Goal: Task Accomplishment & Management: Manage account settings

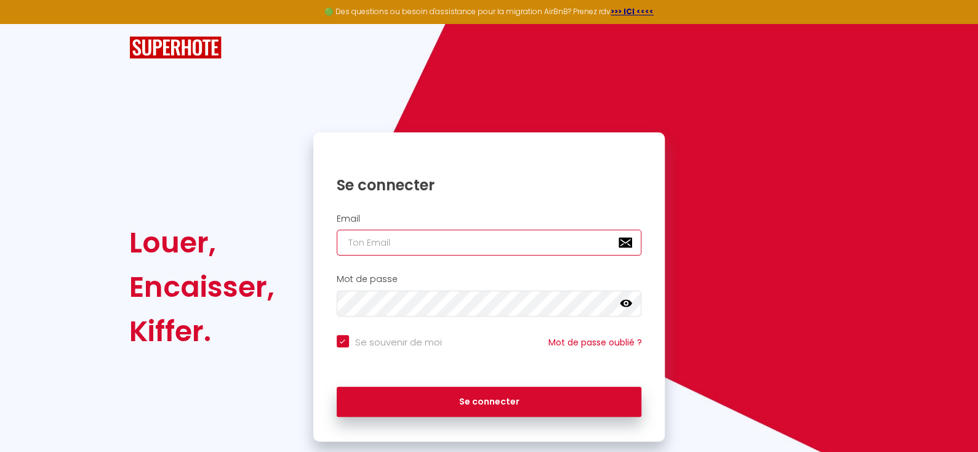
click at [407, 244] on input "email" at bounding box center [489, 243] width 305 height 26
paste input "[EMAIL_ADDRESS][DOMAIN_NAME]"
type input "[EMAIL_ADDRESS][DOMAIN_NAME]"
checkbox input "true"
type input "[EMAIL_ADDRESS][DOMAIN_NAME]"
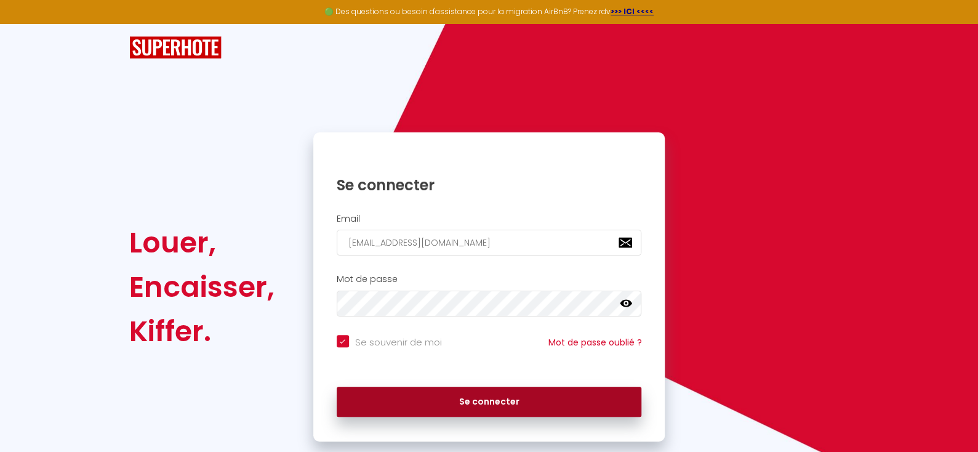
click at [490, 396] on button "Se connecter" at bounding box center [489, 401] width 305 height 31
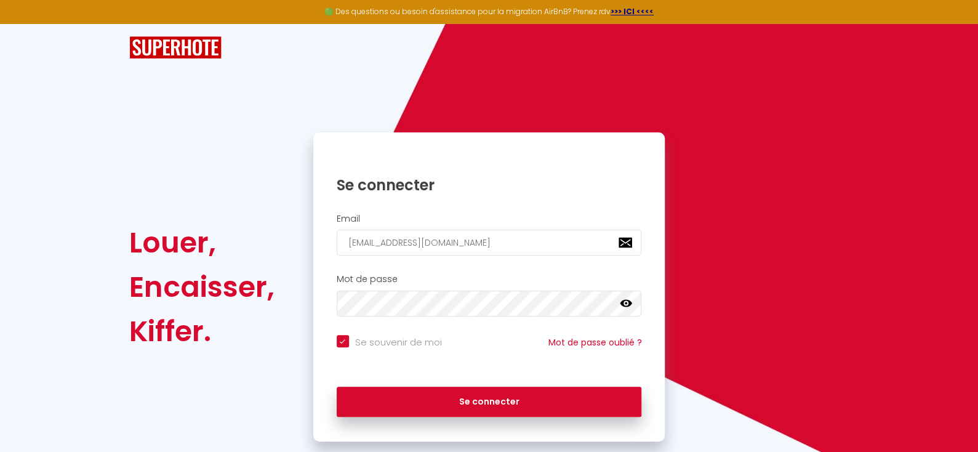
click at [628, 301] on icon at bounding box center [626, 303] width 12 height 7
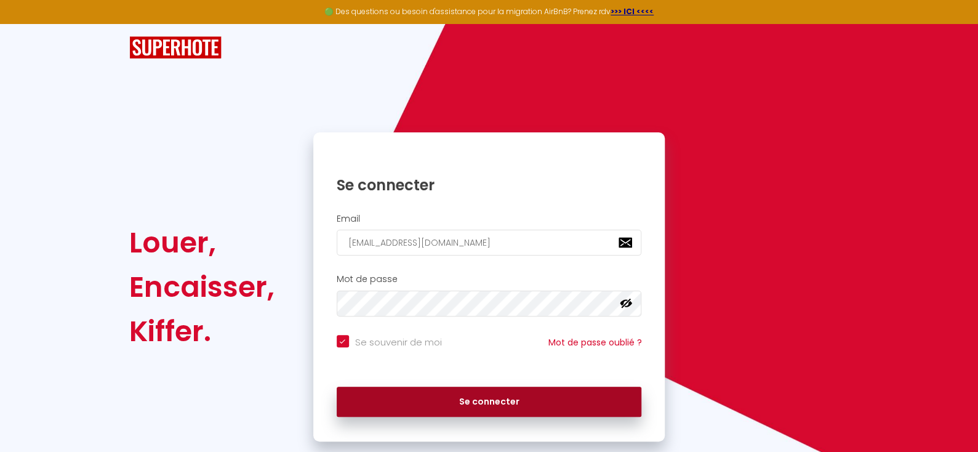
click at [474, 394] on button "Se connecter" at bounding box center [489, 401] width 305 height 31
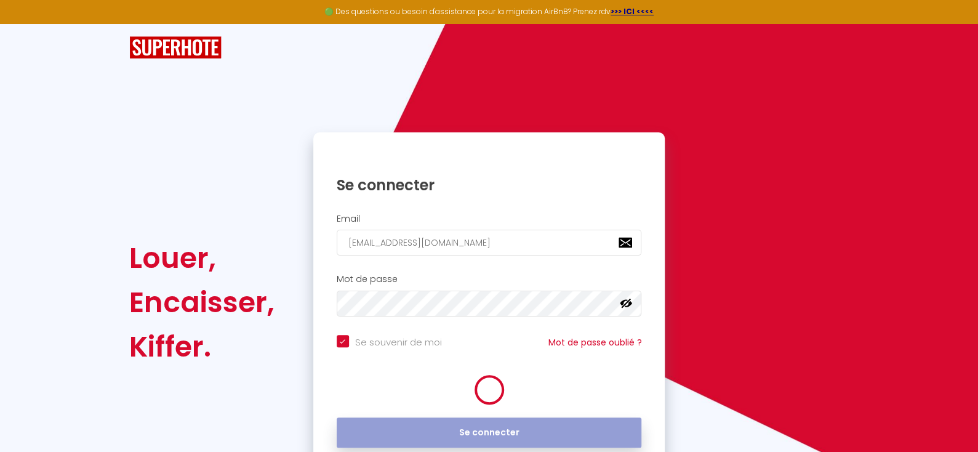
checkbox input "true"
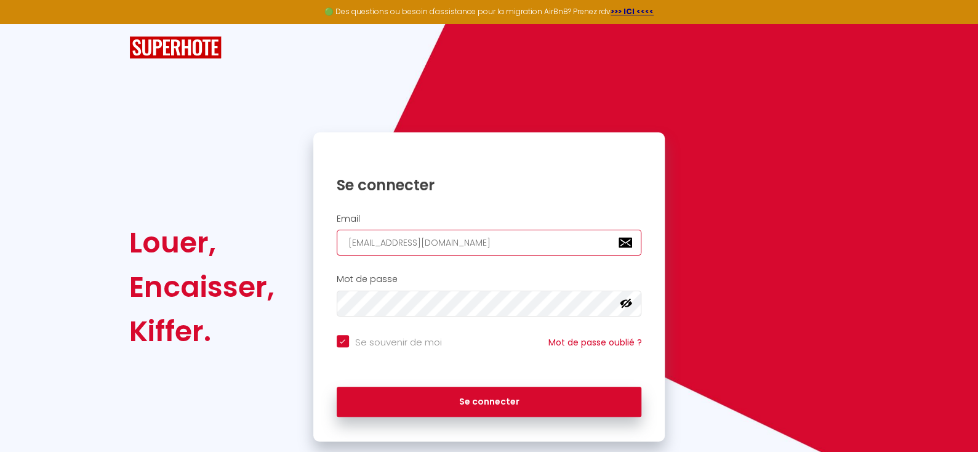
drag, startPoint x: 460, startPoint y: 235, endPoint x: 317, endPoint y: 237, distance: 143.4
click at [317, 237] on div "Email [EMAIL_ADDRESS][DOMAIN_NAME]" at bounding box center [489, 235] width 352 height 42
checkbox input "true"
paste input "[PERSON_NAME][EMAIL_ADDRESS][DOMAIN_NAME]"
type input "[PERSON_NAME][EMAIL_ADDRESS][DOMAIN_NAME]"
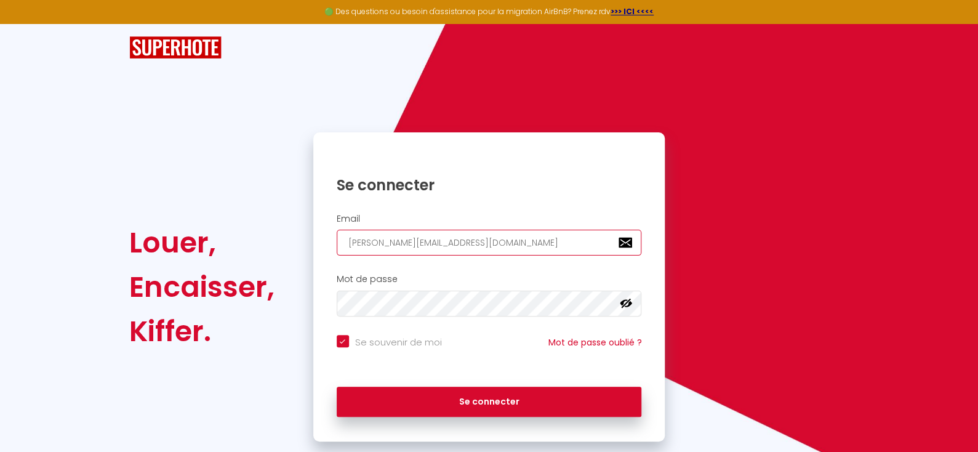
checkbox input "true"
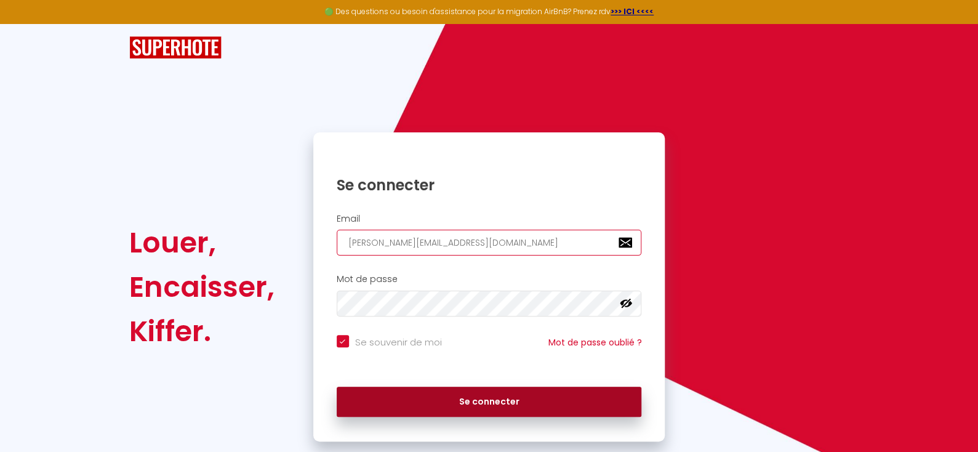
type input "[PERSON_NAME][EMAIL_ADDRESS][DOMAIN_NAME]"
click at [490, 394] on button "Se connecter" at bounding box center [489, 401] width 305 height 31
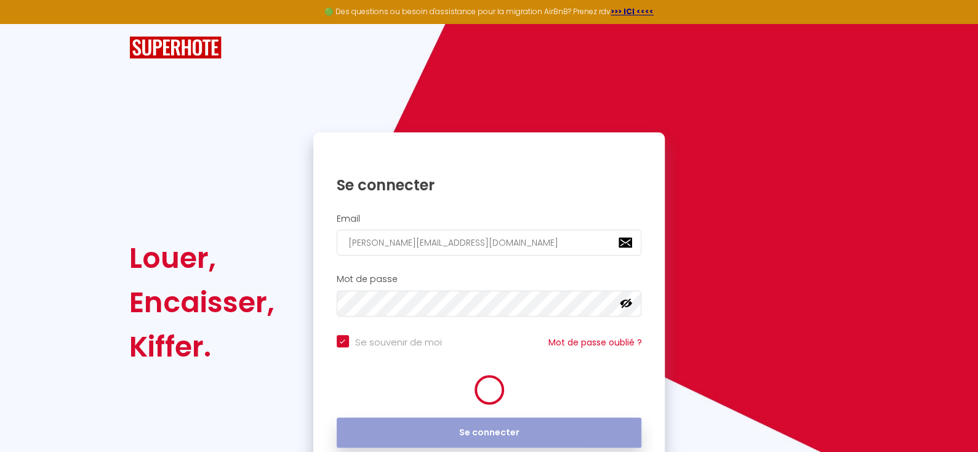
checkbox input "true"
